Goal: Information Seeking & Learning: Find specific fact

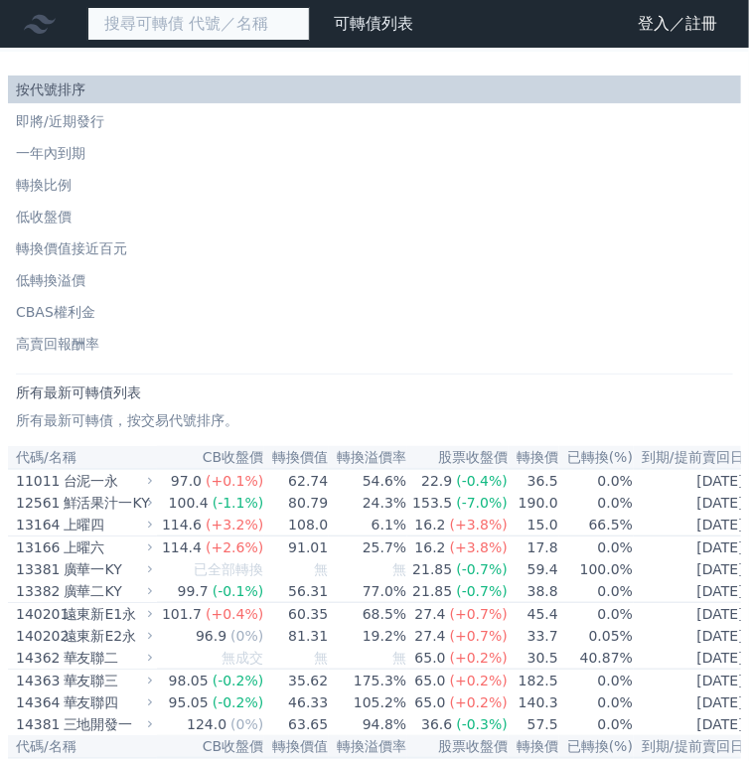
click at [183, 21] on input at bounding box center [198, 24] width 223 height 34
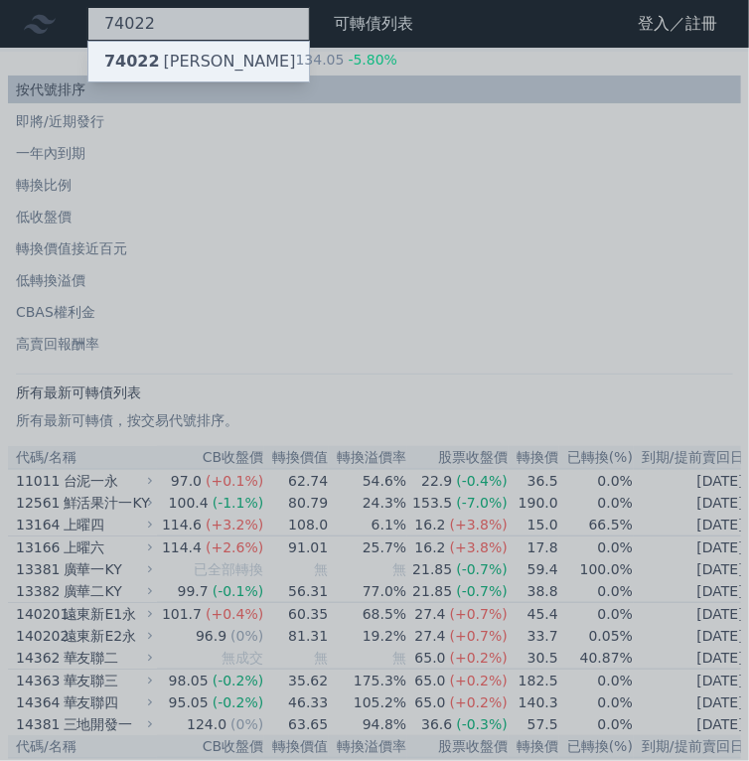
type input "74022"
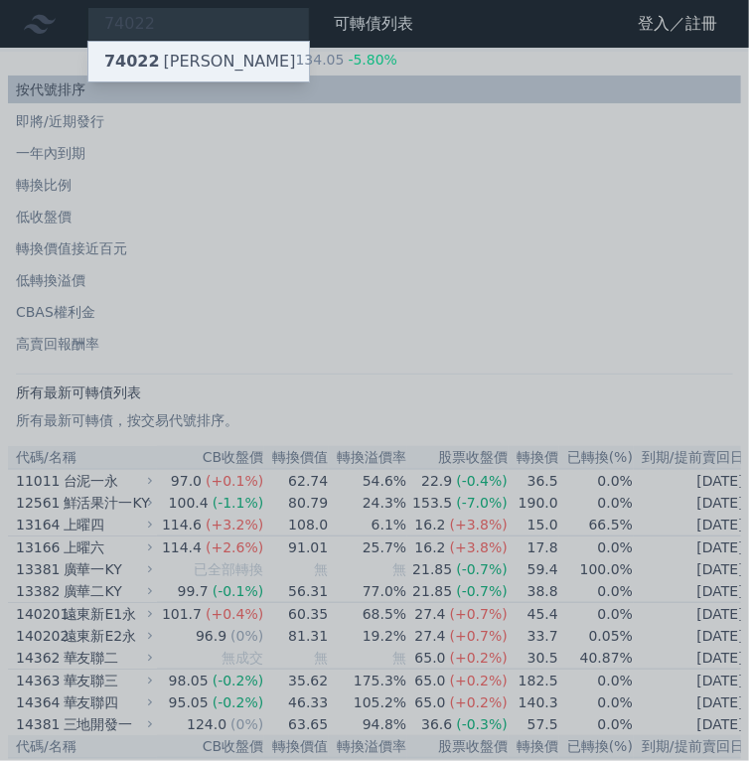
click at [193, 65] on div "74022 [PERSON_NAME]" at bounding box center [200, 62] width 192 height 24
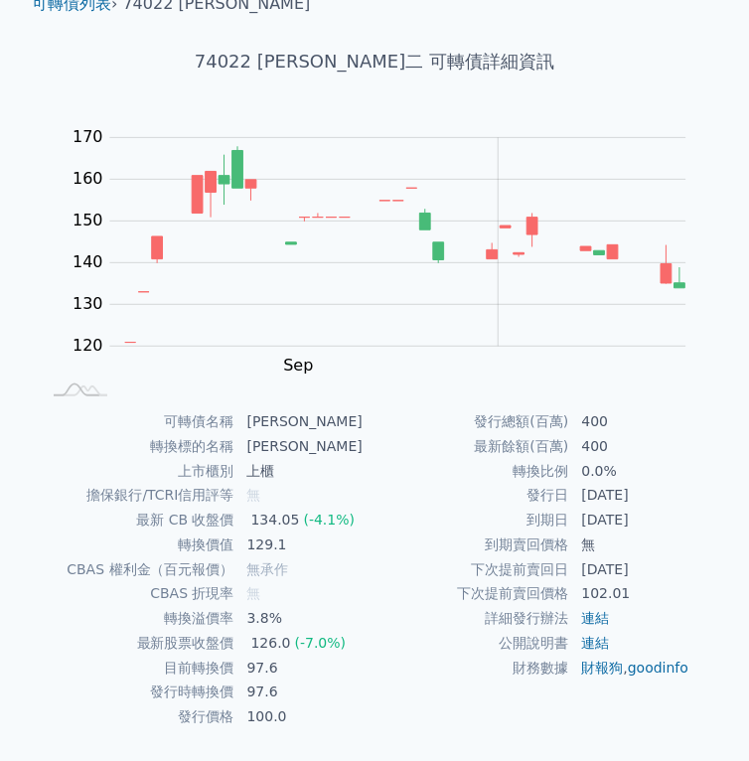
scroll to position [116, 0]
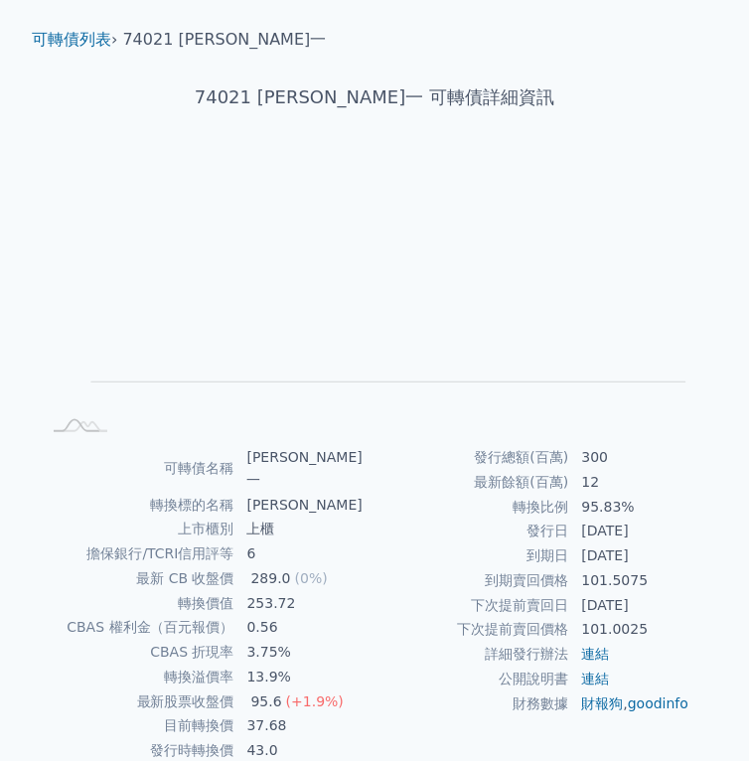
scroll to position [79, 0]
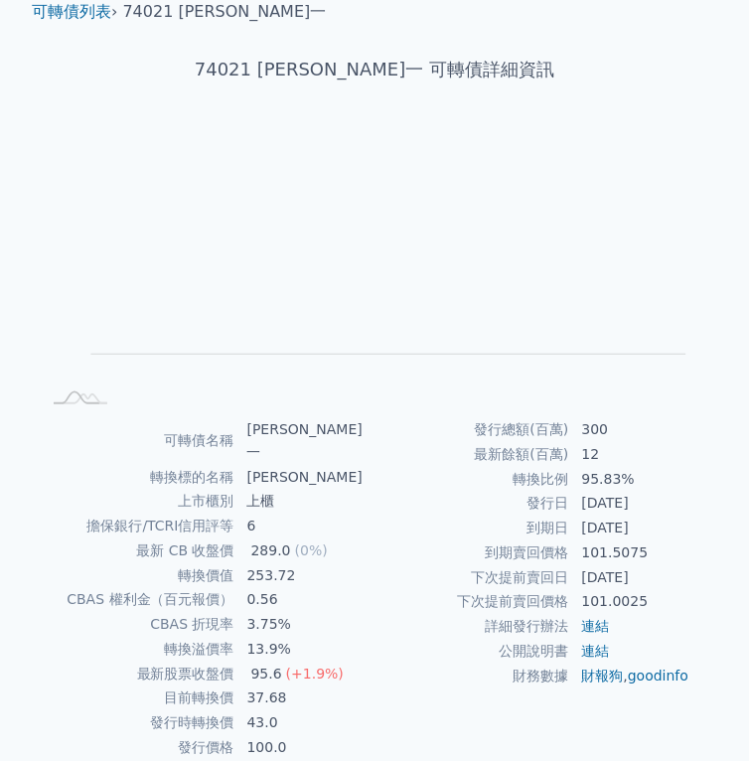
click at [336, 587] on td "0.56" at bounding box center [304, 599] width 139 height 25
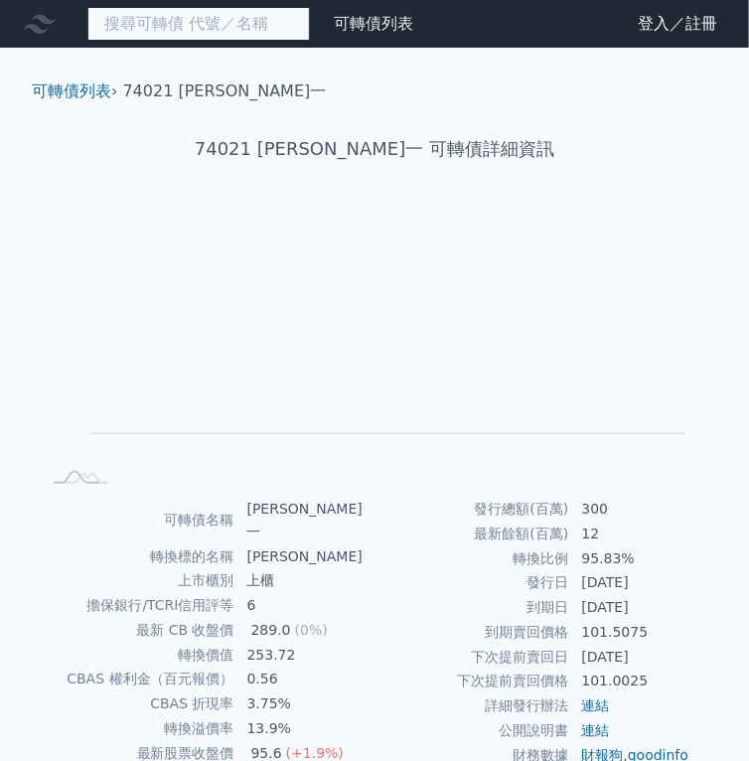
click at [137, 32] on input at bounding box center [198, 24] width 223 height 34
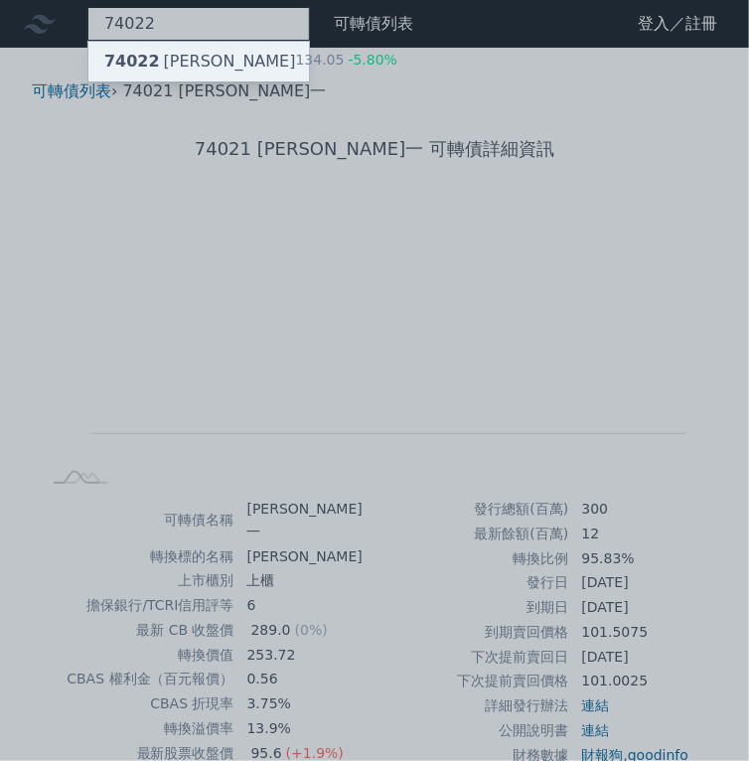
type input "74022"
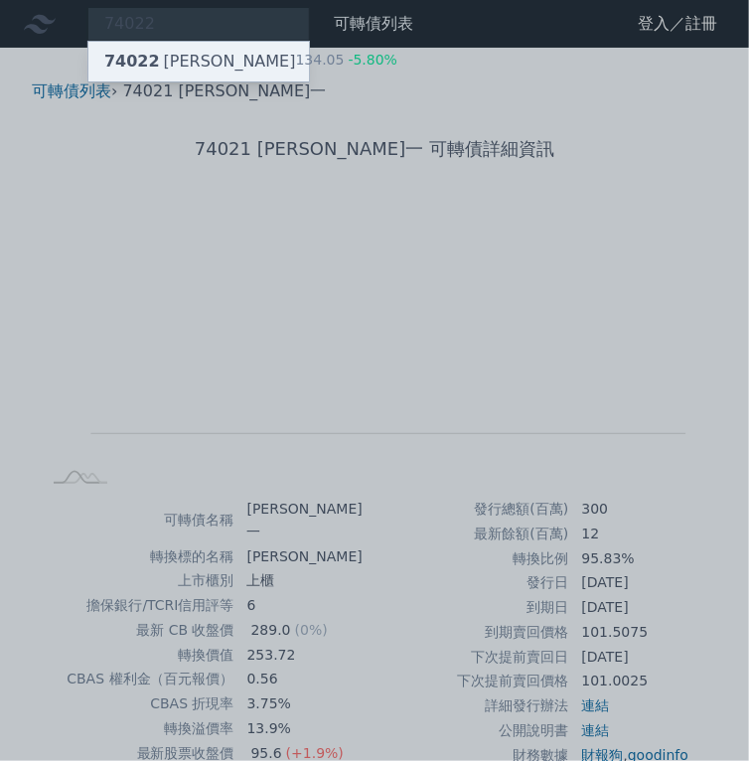
click at [151, 70] on span "74022" at bounding box center [132, 61] width 56 height 19
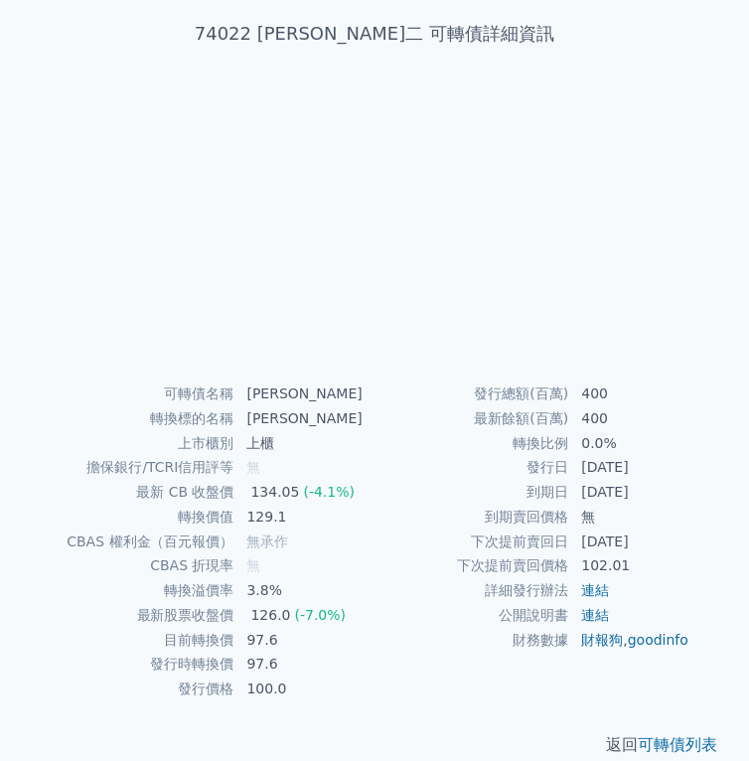
scroll to position [116, 0]
